Goal: Information Seeking & Learning: Find specific fact

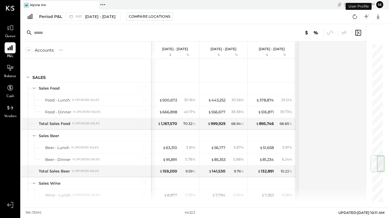
scroll to position [936, 0]
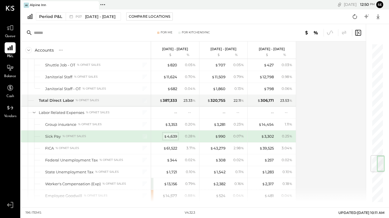
click at [173, 136] on div "$ 4,639" at bounding box center [170, 135] width 13 height 5
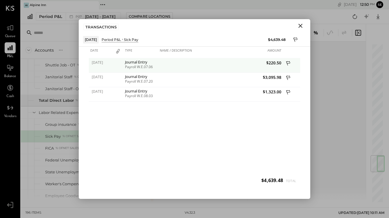
click at [274, 63] on span "$220.50" at bounding box center [251, 62] width 59 height 5
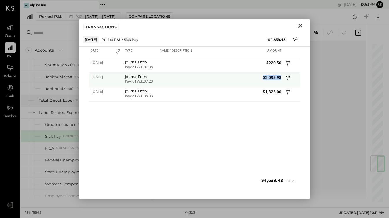
drag, startPoint x: 263, startPoint y: 77, endPoint x: 281, endPoint y: 78, distance: 17.9
click at [281, 78] on span "$3,095.98" at bounding box center [251, 76] width 59 height 5
copy span "$3,095.98"
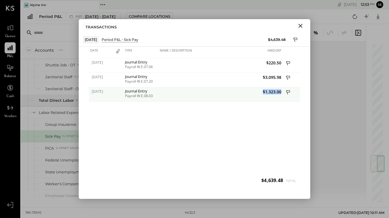
drag, startPoint x: 263, startPoint y: 93, endPoint x: 281, endPoint y: 93, distance: 18.2
click at [281, 93] on div "$1,323.00" at bounding box center [251, 94] width 62 height 14
copy span "$1,323.00"
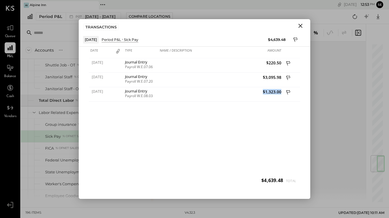
click at [301, 25] on icon "Close" at bounding box center [300, 25] width 7 height 7
